Goal: Information Seeking & Learning: Learn about a topic

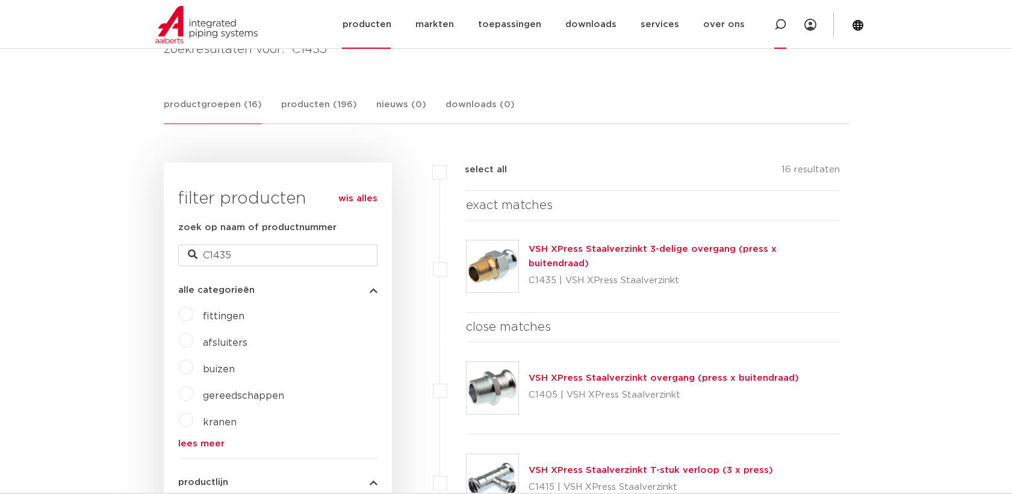
click at [773, 26] on div at bounding box center [780, 24] width 48 height 49
type input "messing"
click button "Zoeken" at bounding box center [0, 0] width 0 height 0
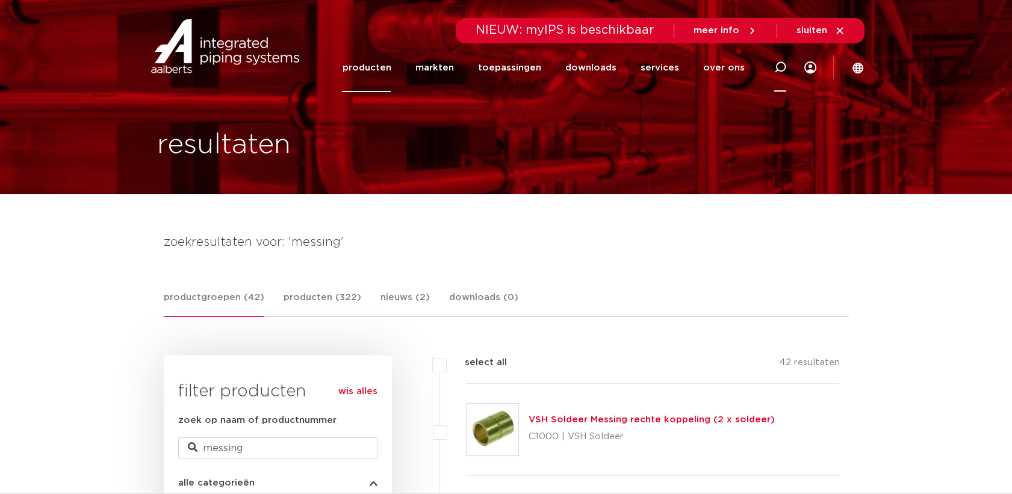
click at [772, 73] on div at bounding box center [780, 67] width 48 height 49
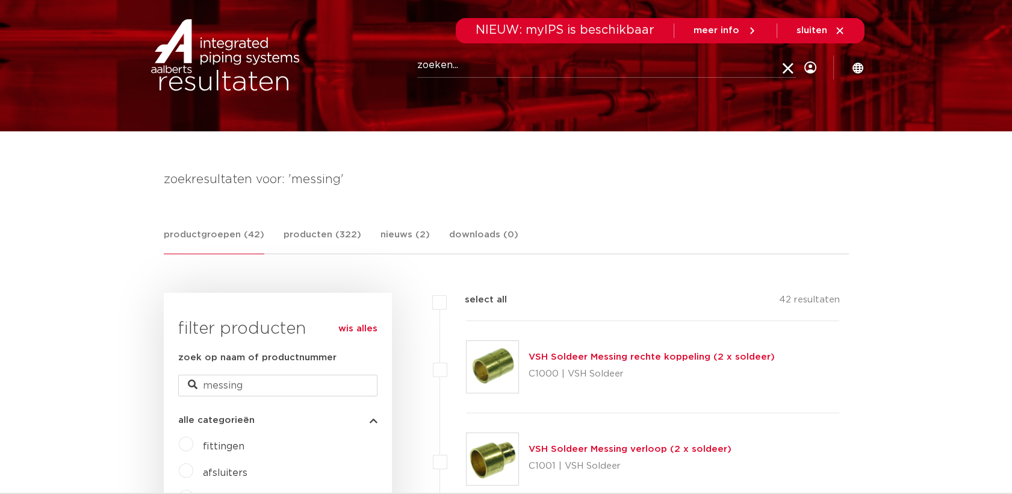
scroll to position [134, 0]
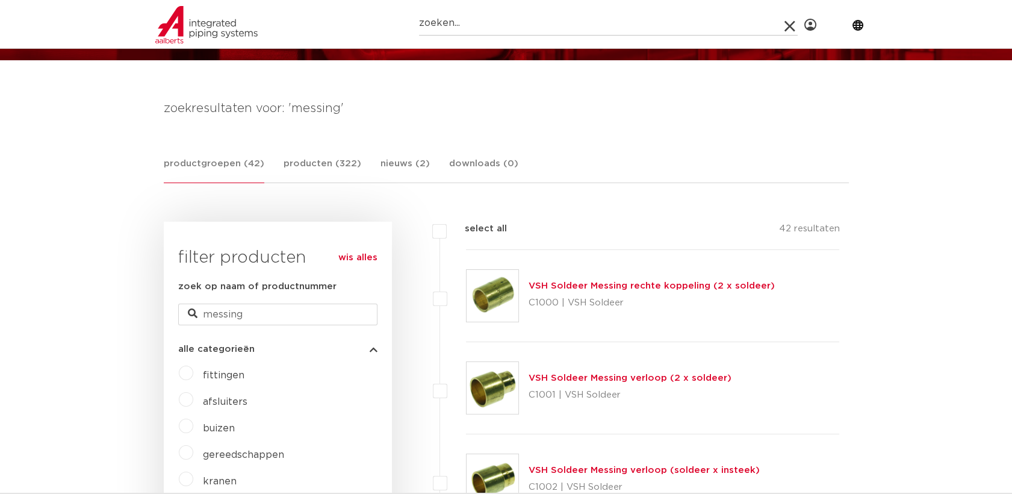
click at [344, 255] on link "wis alles" at bounding box center [357, 257] width 39 height 14
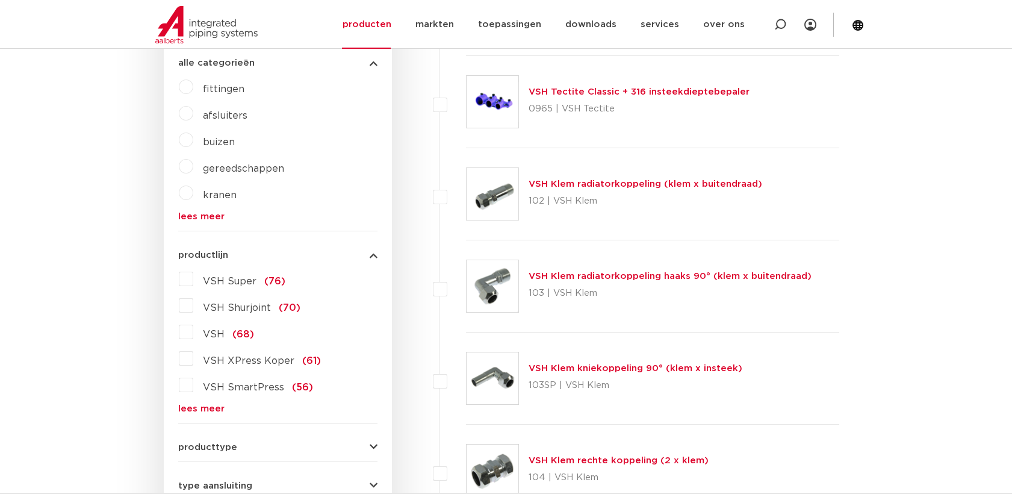
click at [217, 448] on span "producttype" at bounding box center [207, 446] width 59 height 9
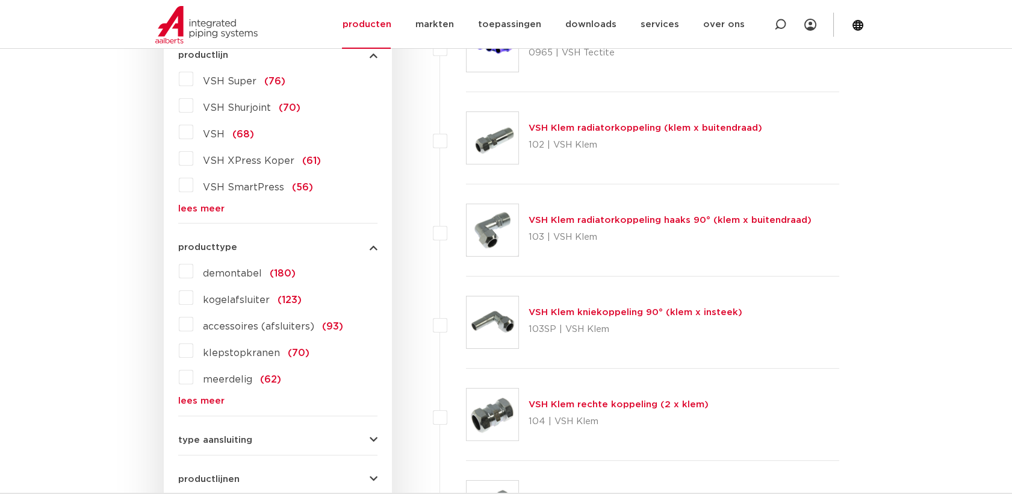
scroll to position [430, 0]
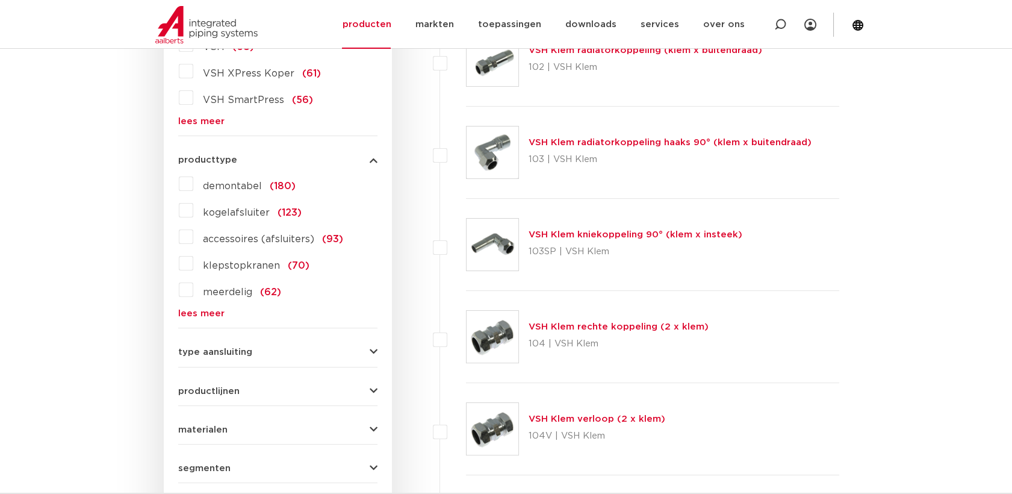
click at [193, 293] on label "meerdelig (62)" at bounding box center [237, 289] width 88 height 19
click at [0, 0] on input "meerdelig (62)" at bounding box center [0, 0] width 0 height 0
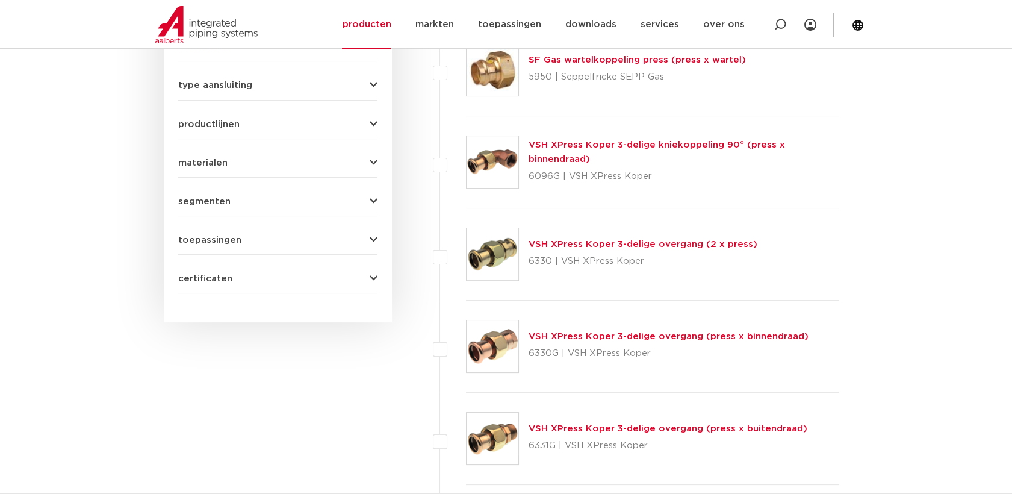
scroll to position [698, 0]
click at [600, 336] on link "VSH XPress Koper 3-delige overgang (press x binnendraad)" at bounding box center [668, 335] width 280 height 9
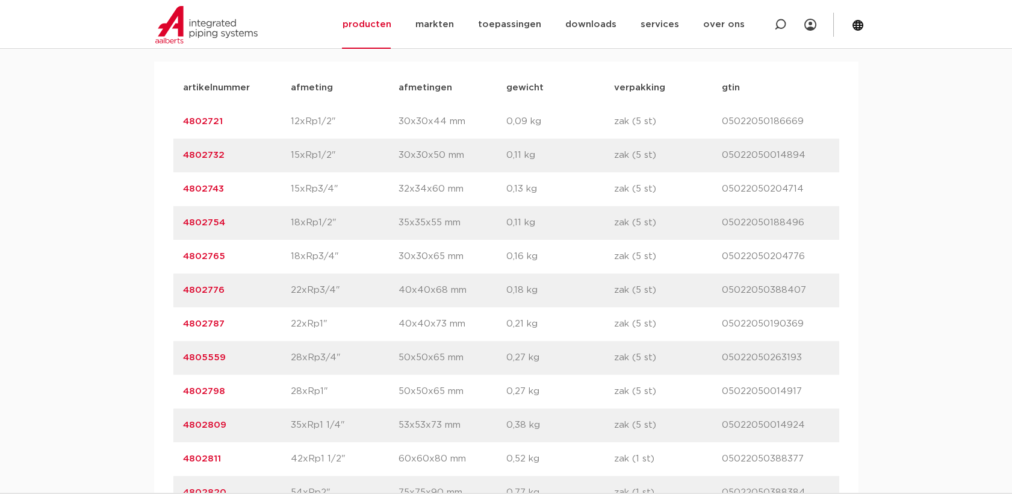
scroll to position [669, 0]
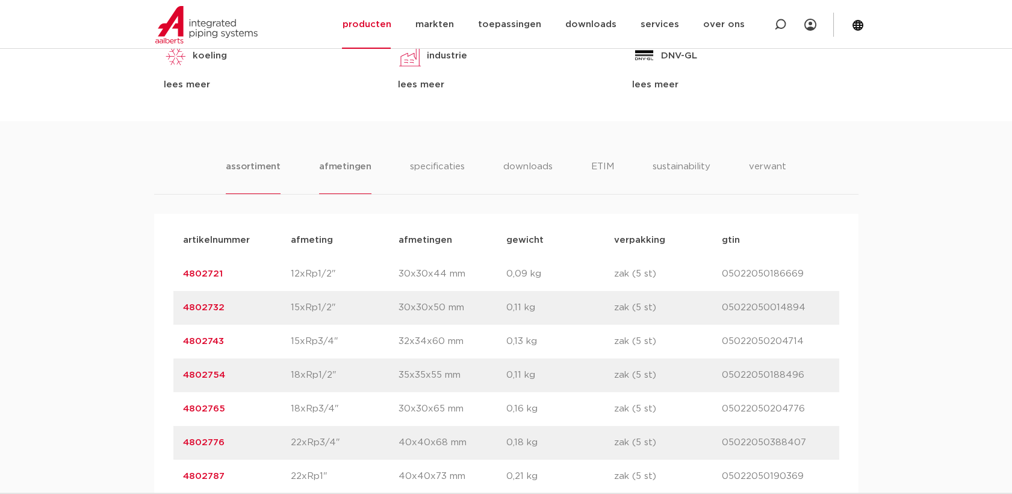
drag, startPoint x: 345, startPoint y: 162, endPoint x: 336, endPoint y: 162, distance: 9.6
click at [344, 162] on li "afmetingen" at bounding box center [345, 177] width 52 height 34
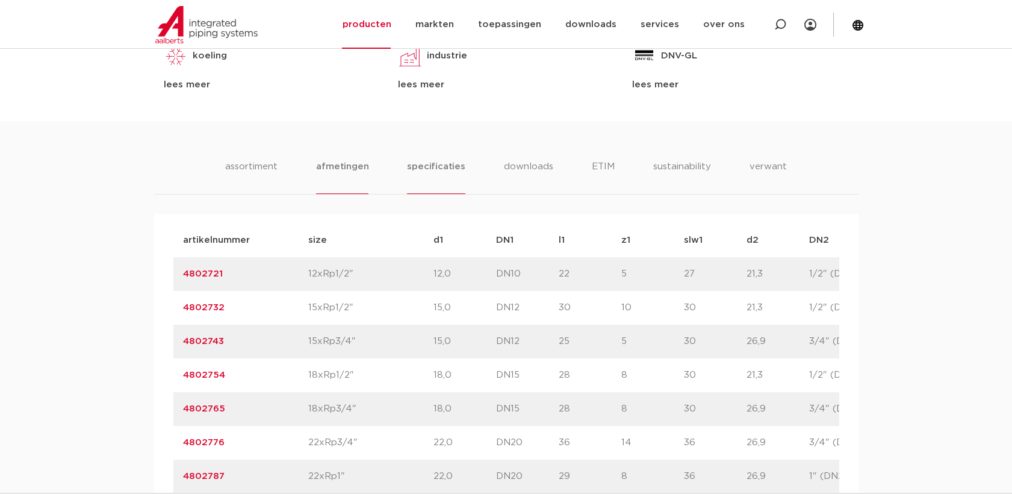
click at [420, 167] on li "specificaties" at bounding box center [436, 177] width 58 height 34
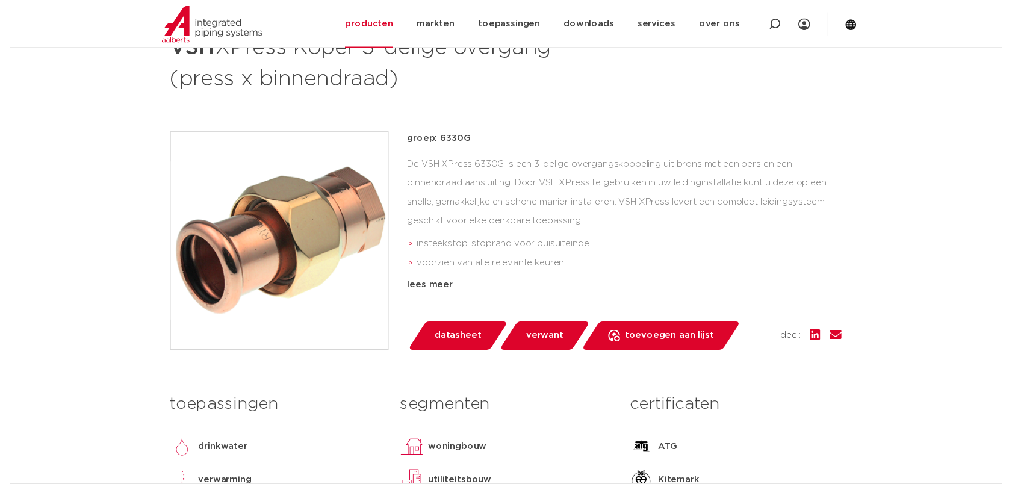
scroll to position [134, 0]
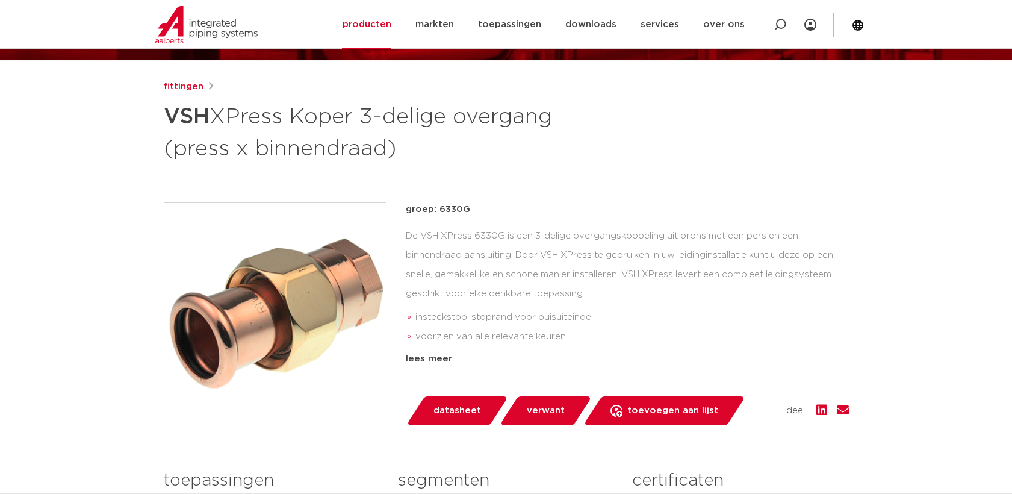
click at [457, 415] on span "datasheet" at bounding box center [457, 410] width 48 height 19
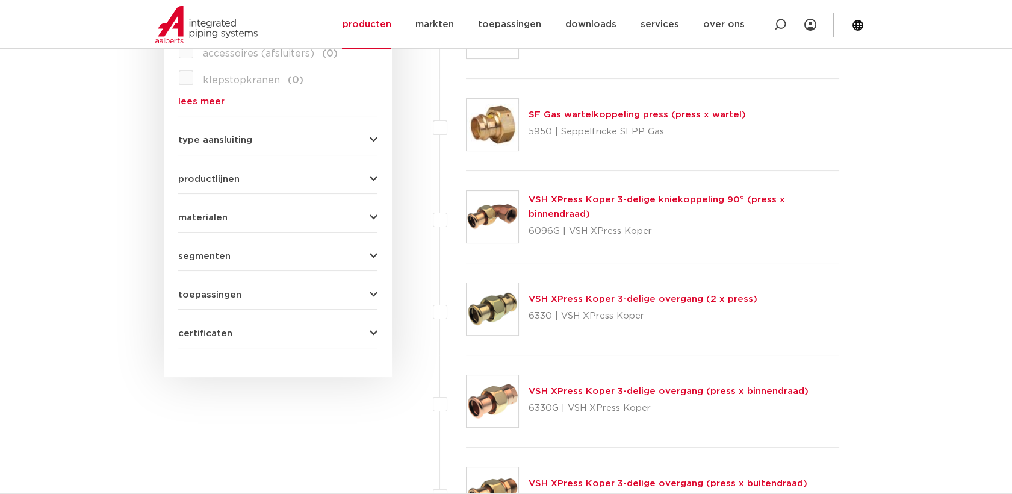
scroll to position [698, 0]
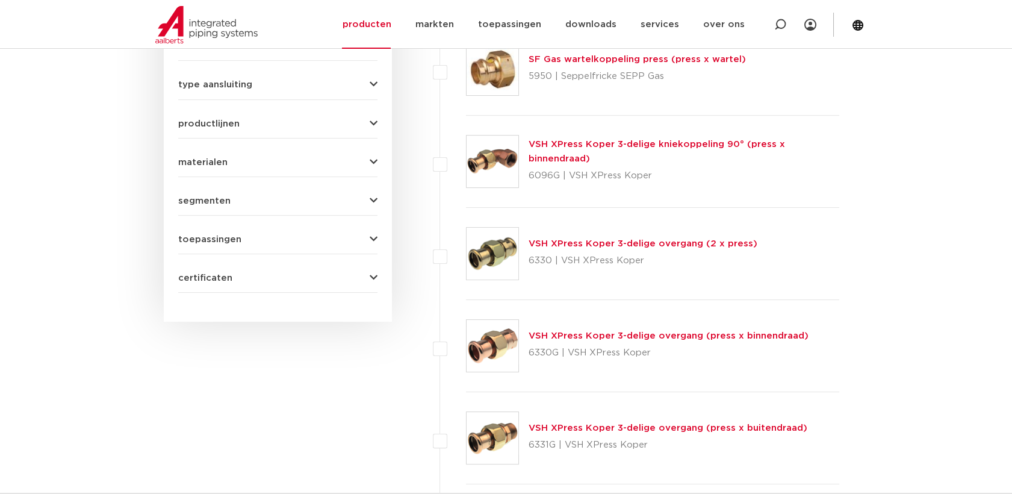
click at [504, 414] on img at bounding box center [492, 438] width 52 height 52
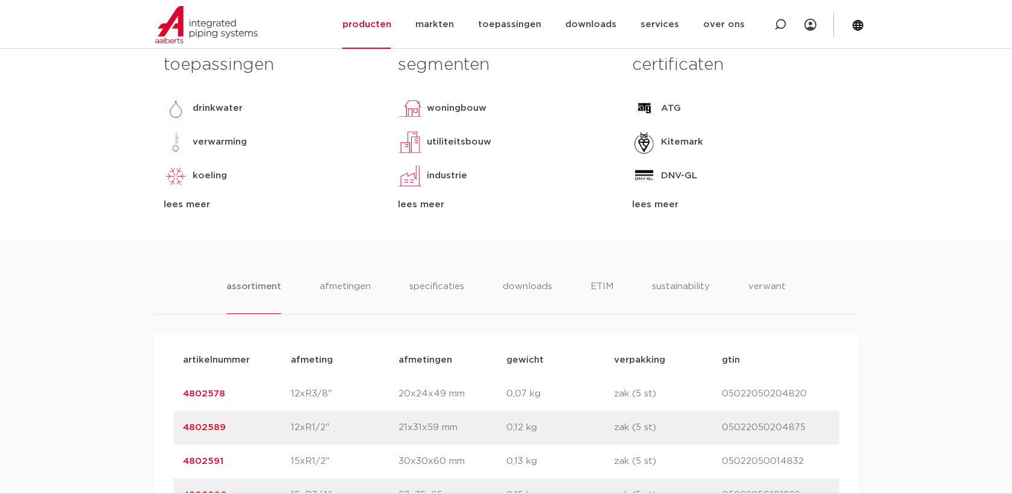
scroll to position [602, 0]
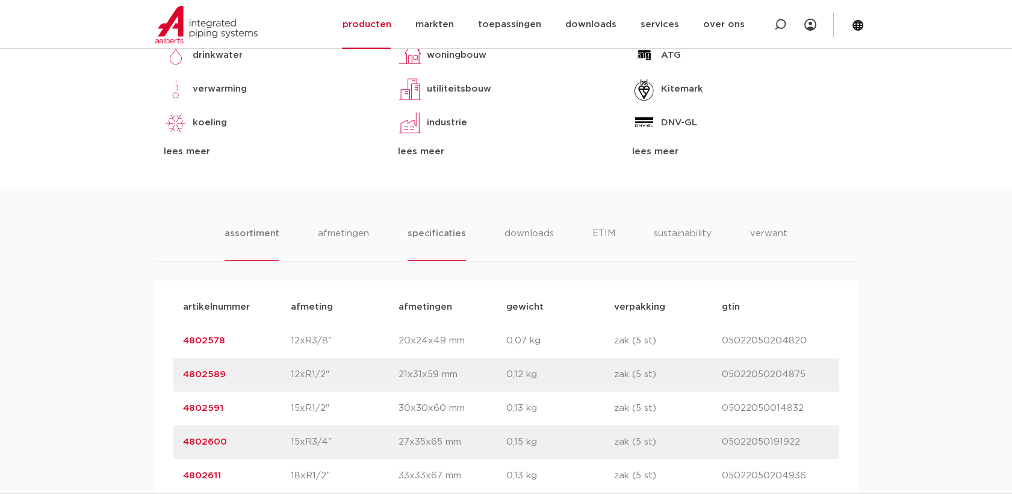
click at [433, 232] on li "specificaties" at bounding box center [436, 243] width 58 height 34
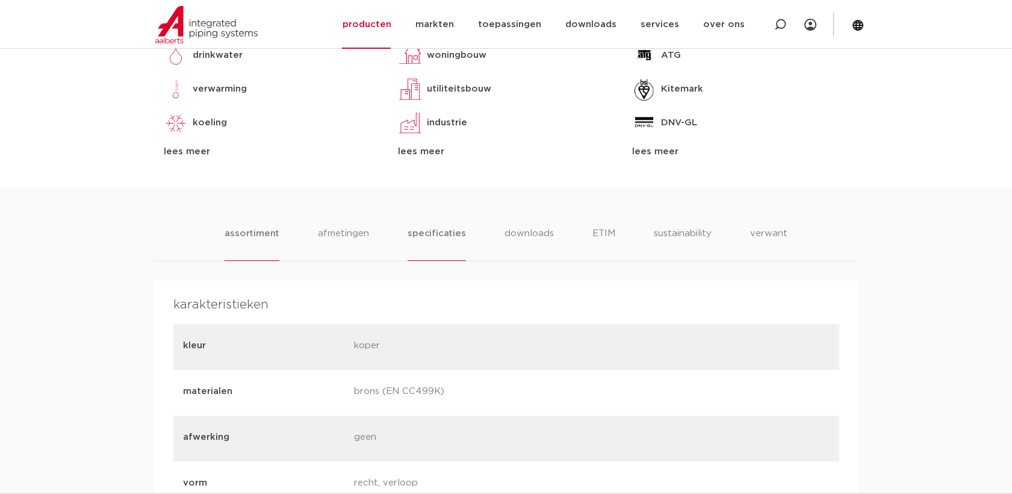
click at [270, 231] on li "assortiment" at bounding box center [252, 243] width 55 height 34
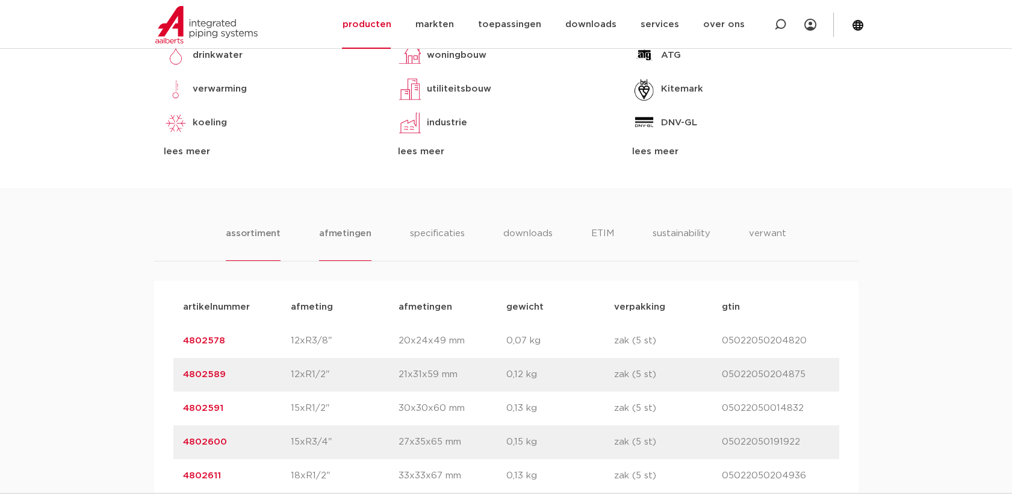
click at [337, 247] on li "afmetingen" at bounding box center [345, 243] width 52 height 34
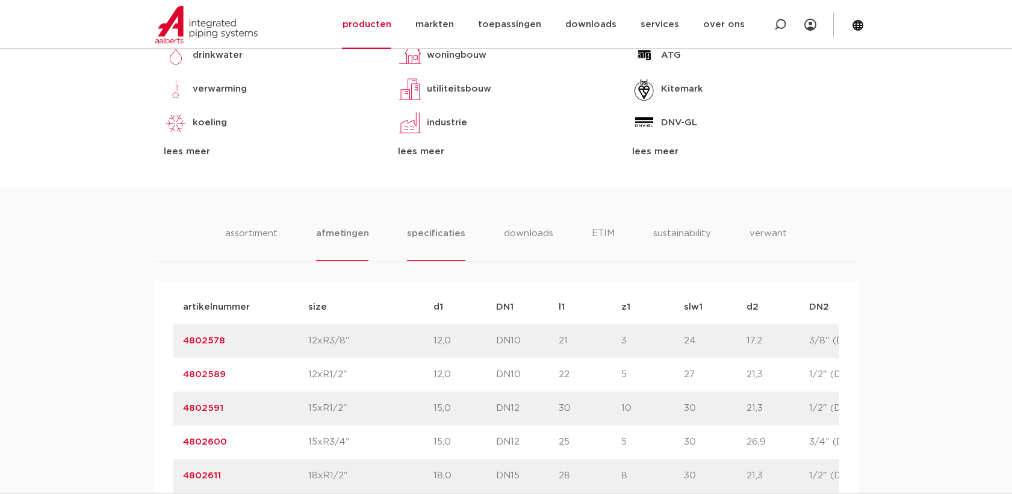
click at [423, 241] on li "specificaties" at bounding box center [436, 243] width 58 height 34
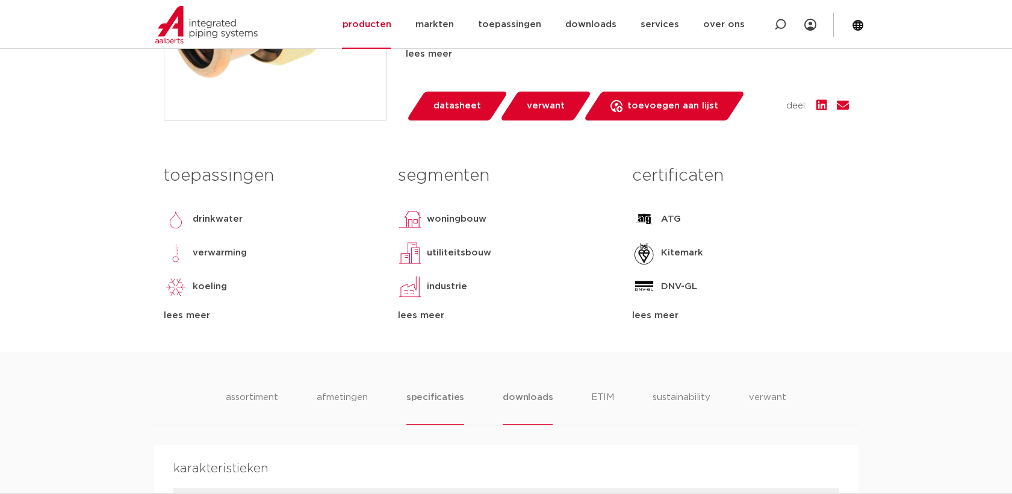
scroll to position [267, 0]
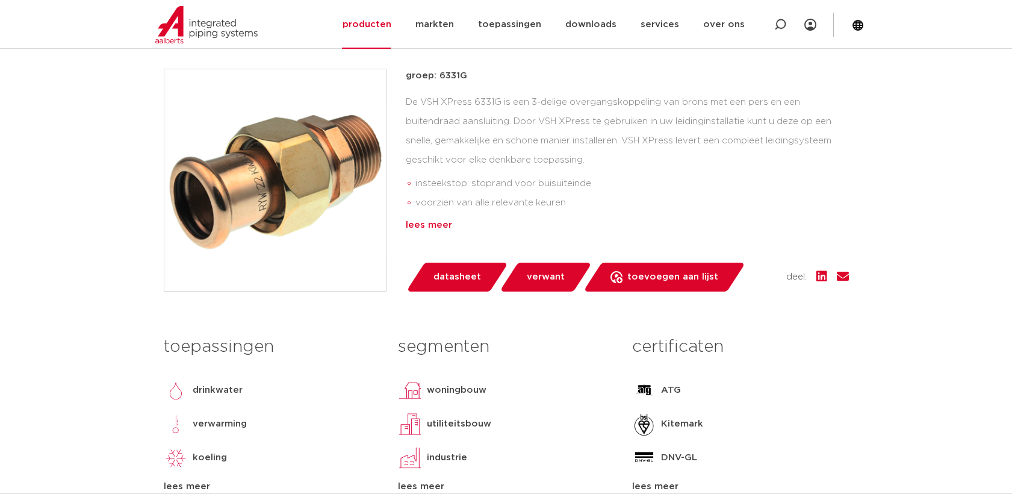
click at [431, 223] on div "lees meer" at bounding box center [627, 225] width 443 height 14
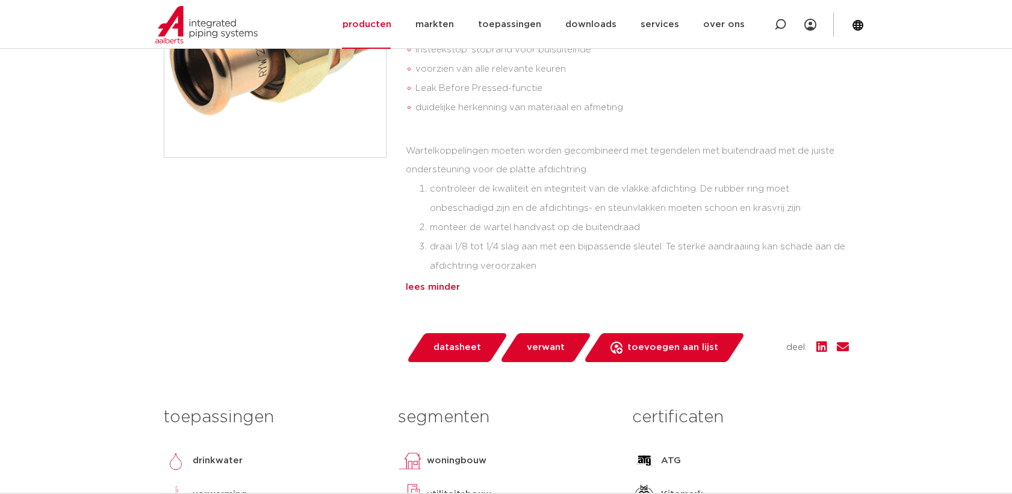
scroll to position [602, 0]
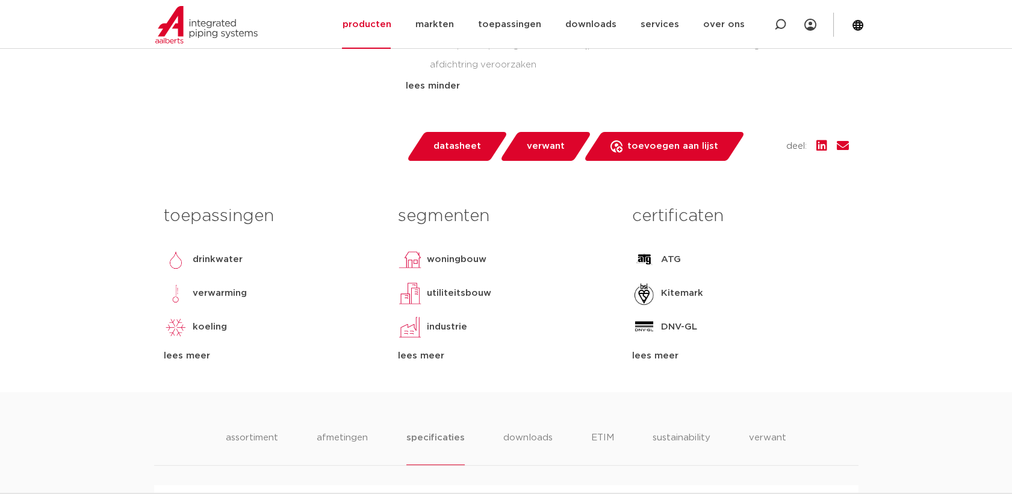
click at [202, 359] on div "lees meer" at bounding box center [272, 355] width 216 height 14
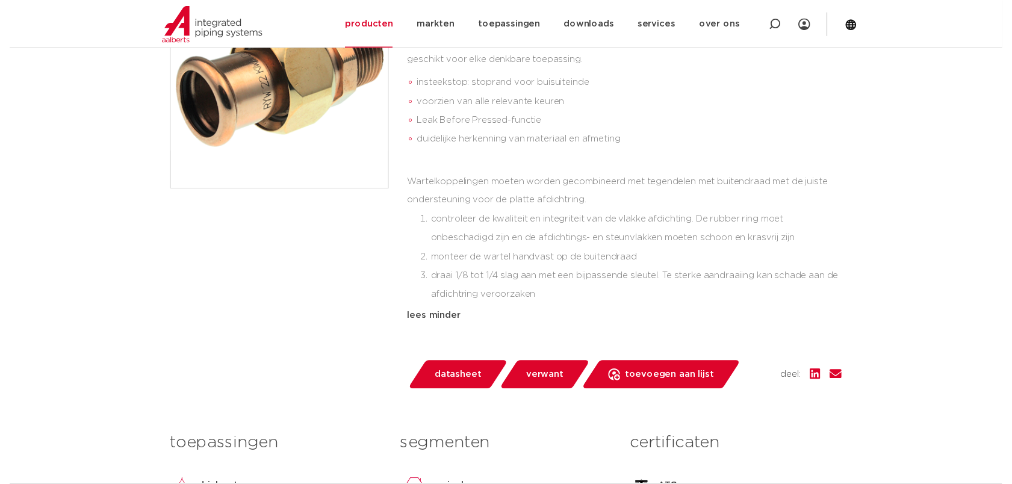
scroll to position [334, 0]
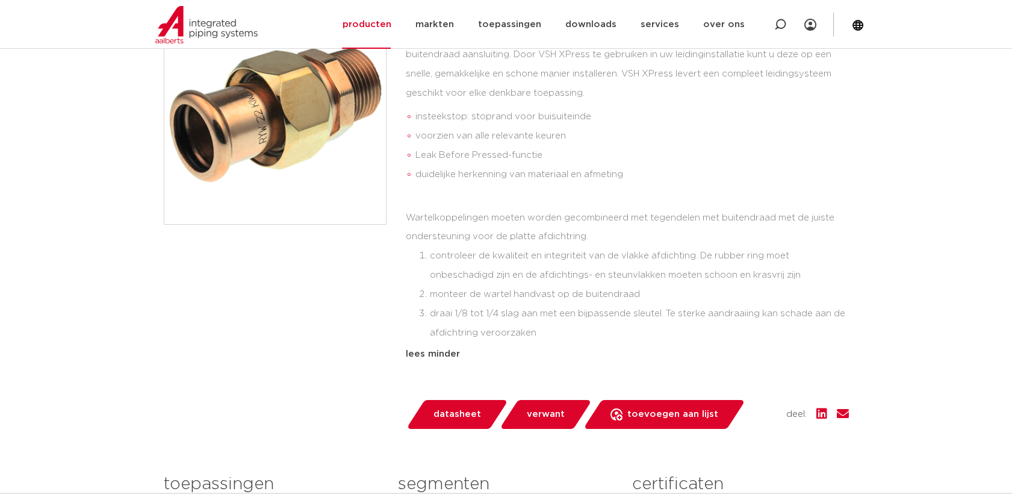
click at [454, 404] on span "datasheet" at bounding box center [457, 413] width 48 height 19
